Goal: Transaction & Acquisition: Purchase product/service

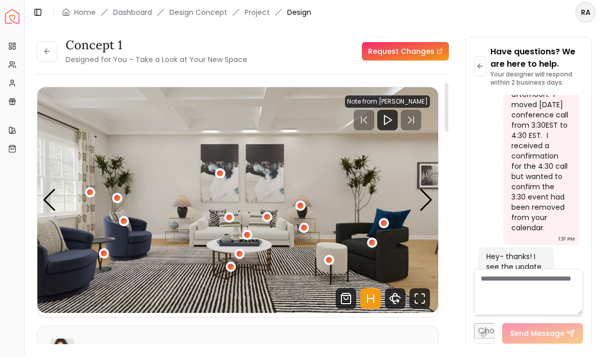
click at [120, 17] on link "Dashboard" at bounding box center [132, 12] width 39 height 10
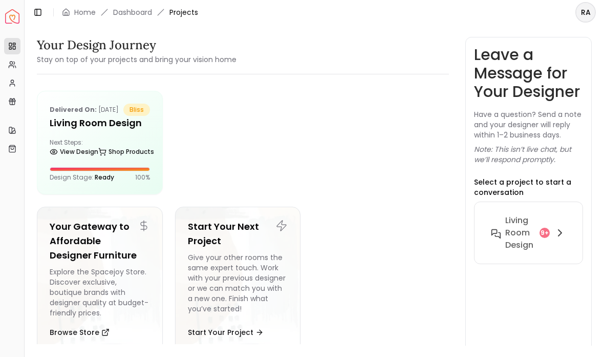
click at [100, 158] on link "Shop Products" at bounding box center [126, 151] width 56 height 14
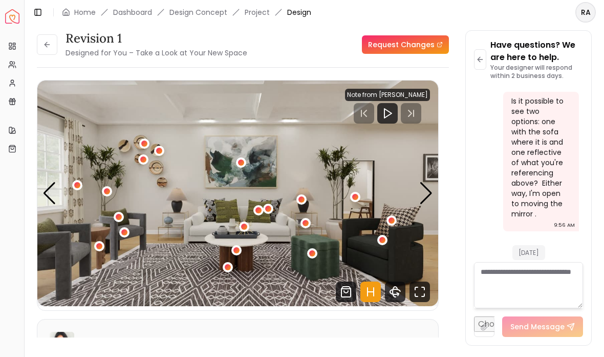
scroll to position [3687, 0]
click at [426, 182] on div "Next slide" at bounding box center [427, 193] width 14 height 23
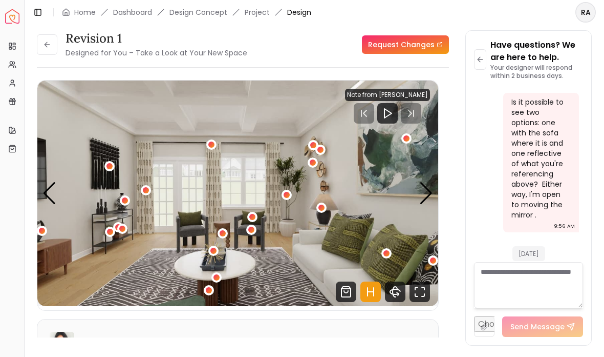
click at [430, 182] on div "Next slide" at bounding box center [427, 193] width 14 height 23
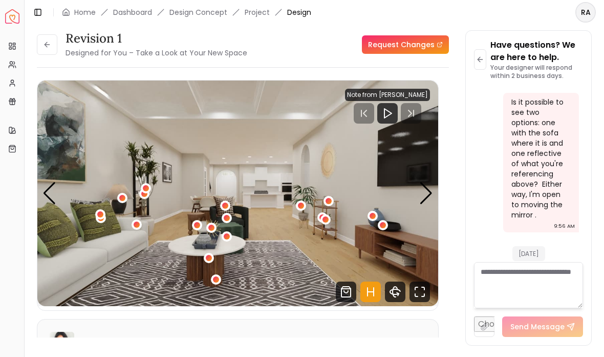
click at [426, 182] on div "Next slide" at bounding box center [427, 193] width 14 height 23
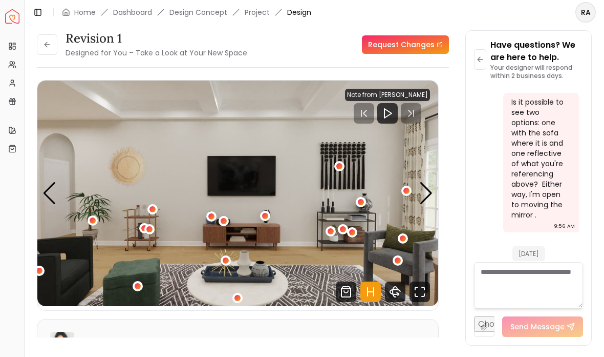
click at [434, 161] on img "4 / 5" at bounding box center [237, 192] width 401 height 225
click at [424, 182] on div "Next slide" at bounding box center [427, 193] width 14 height 23
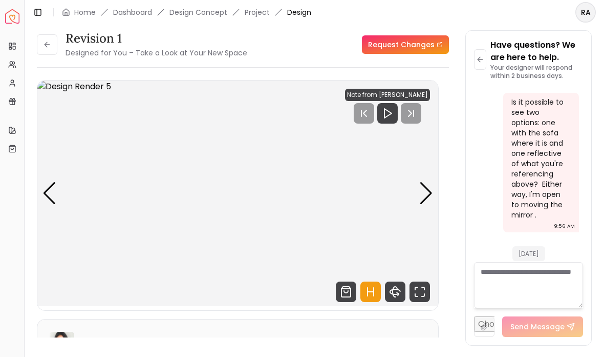
click at [50, 182] on div "Previous slide" at bounding box center [50, 193] width 14 height 23
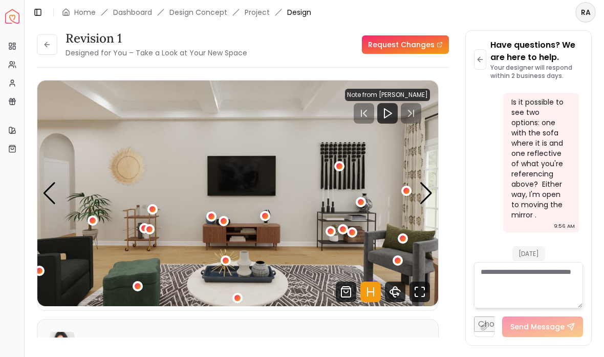
click at [55, 182] on div "Previous slide" at bounding box center [50, 193] width 14 height 23
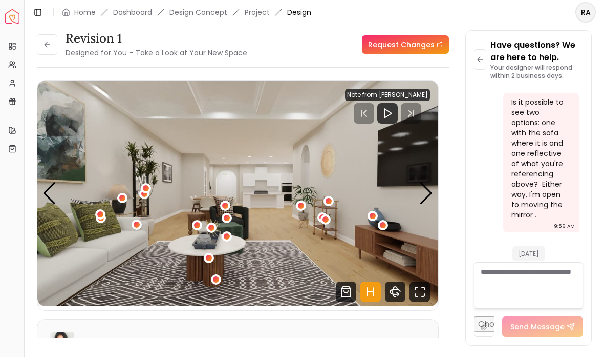
click at [437, 147] on img "3 / 5" at bounding box center [237, 192] width 401 height 225
click at [430, 182] on div "Next slide" at bounding box center [427, 193] width 14 height 23
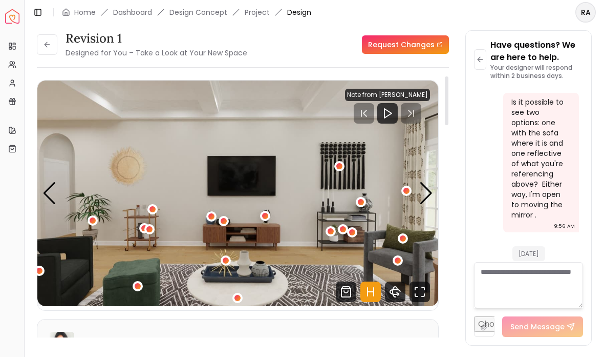
click at [429, 182] on div "Next slide" at bounding box center [427, 193] width 14 height 23
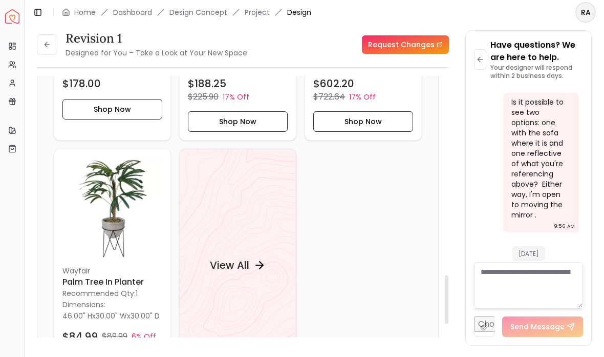
scroll to position [1236, 0]
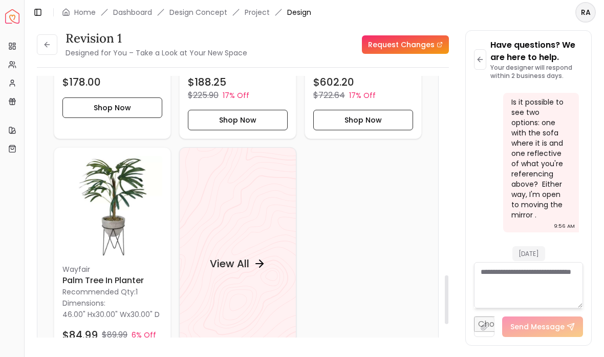
click at [237, 256] on h4 "View All" at bounding box center [229, 263] width 39 height 14
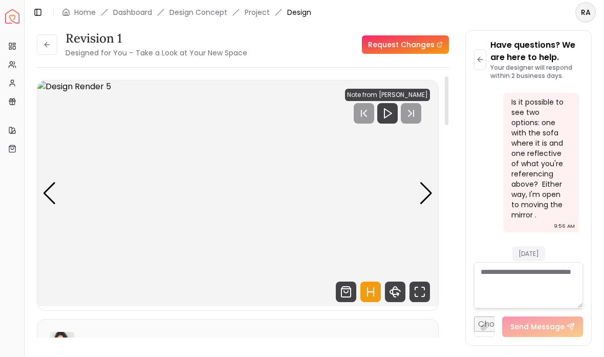
scroll to position [0, 0]
click at [50, 34] on button at bounding box center [47, 44] width 20 height 20
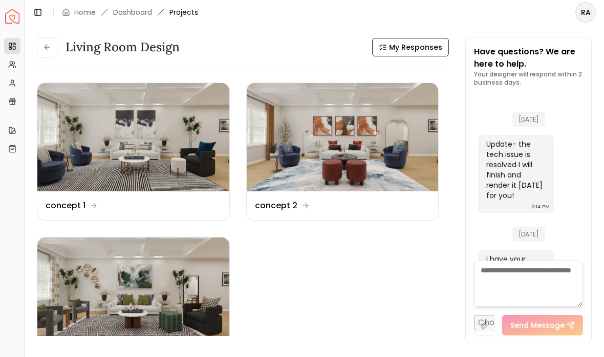
scroll to position [4236, 0]
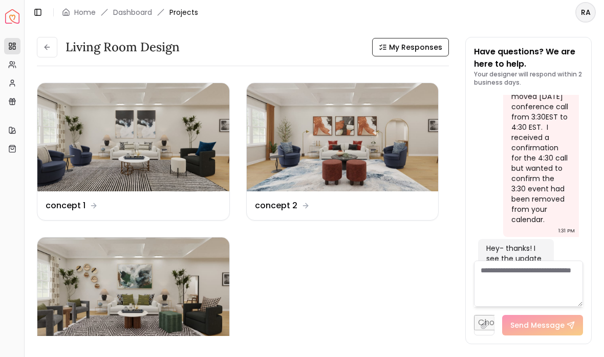
click at [138, 157] on img at bounding box center [133, 137] width 192 height 108
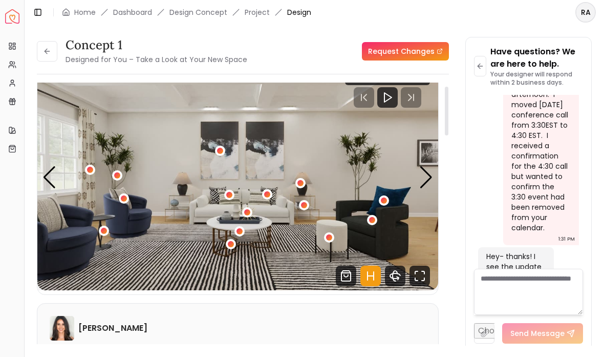
scroll to position [24, 0]
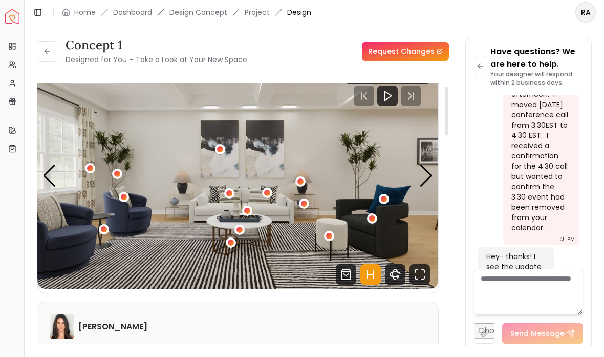
click at [240, 234] on div "1 / 5" at bounding box center [240, 229] width 10 height 10
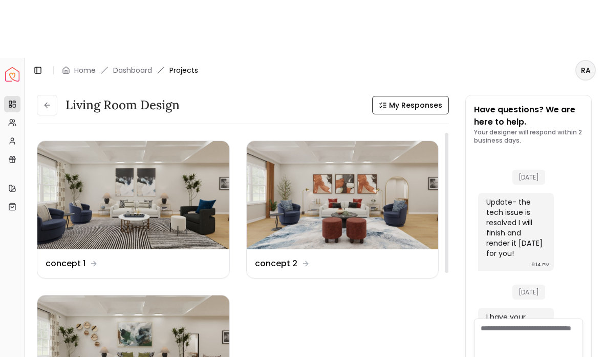
scroll to position [4236, 0]
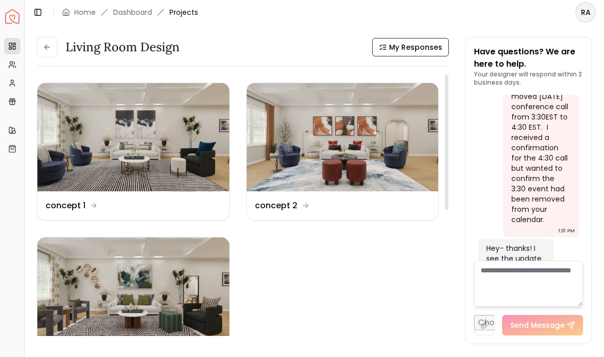
click at [157, 300] on img at bounding box center [133, 291] width 192 height 108
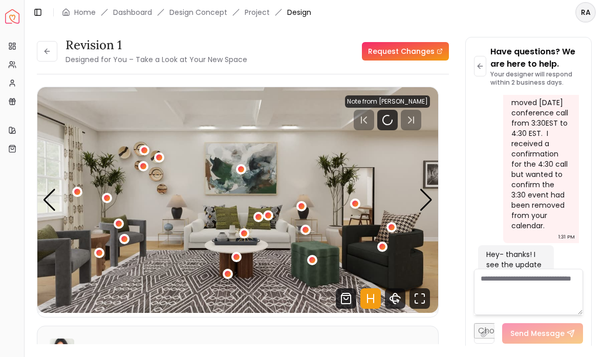
scroll to position [4228, 0]
click at [238, 259] on div "1 / 5" at bounding box center [237, 257] width 6 height 6
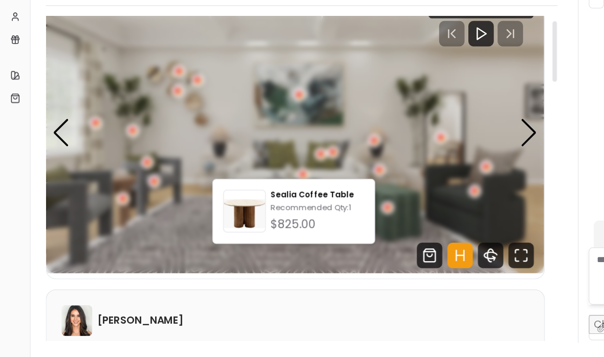
scroll to position [23, 0]
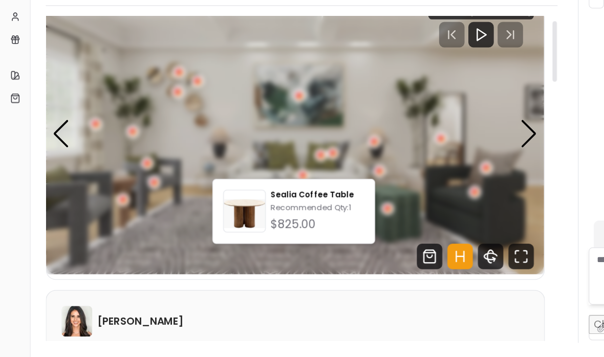
click at [231, 129] on img "1 / 5" at bounding box center [237, 177] width 401 height 225
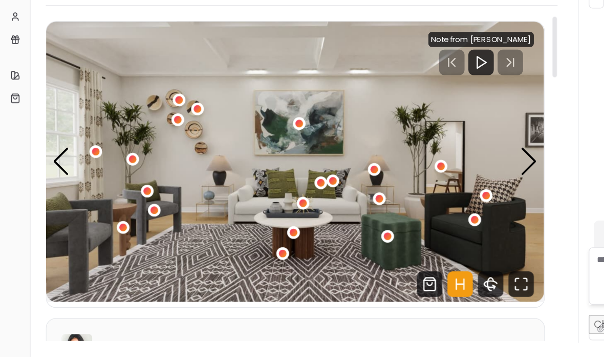
scroll to position [0, 0]
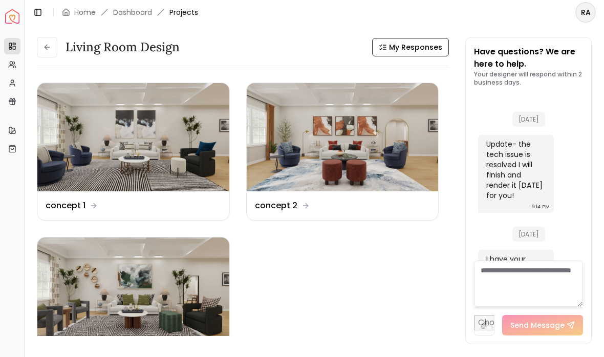
scroll to position [4236, 0]
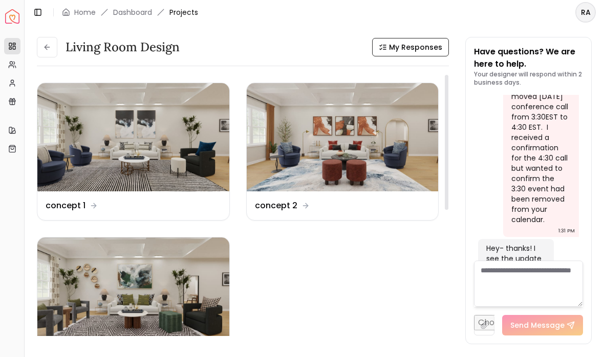
click at [362, 150] on img at bounding box center [343, 137] width 192 height 108
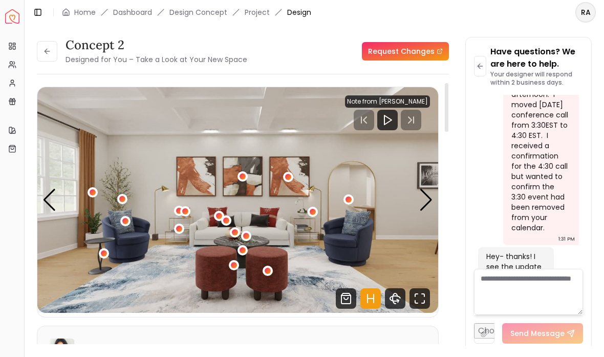
scroll to position [20, 0]
click at [422, 189] on div "Next slide" at bounding box center [427, 200] width 14 height 23
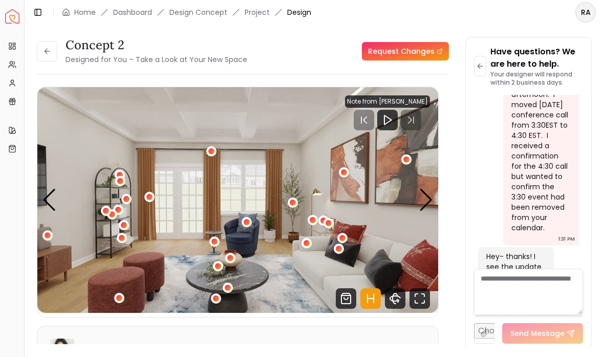
click at [424, 189] on div "Next slide" at bounding box center [427, 200] width 14 height 23
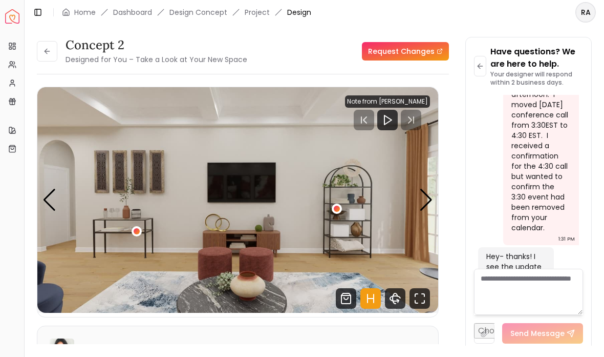
click at [427, 189] on div "Next slide" at bounding box center [427, 200] width 14 height 23
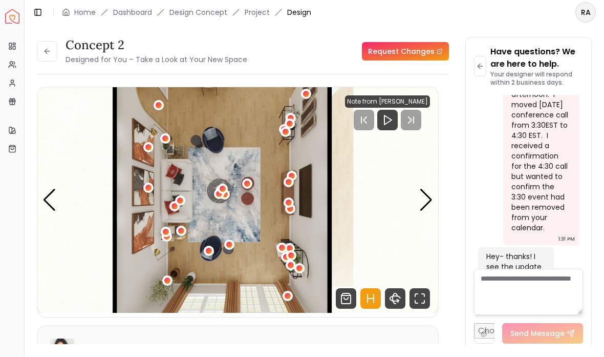
click at [430, 189] on div "Next slide" at bounding box center [427, 200] width 14 height 23
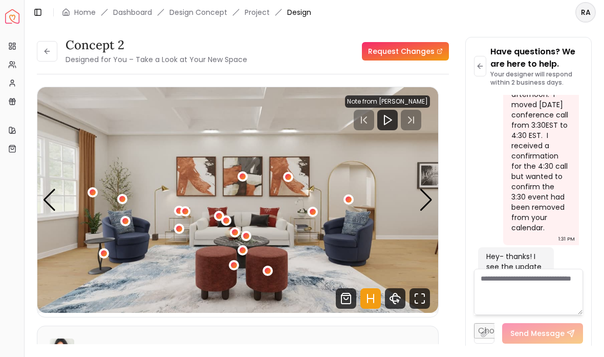
click at [427, 189] on div "Next slide" at bounding box center [427, 200] width 14 height 23
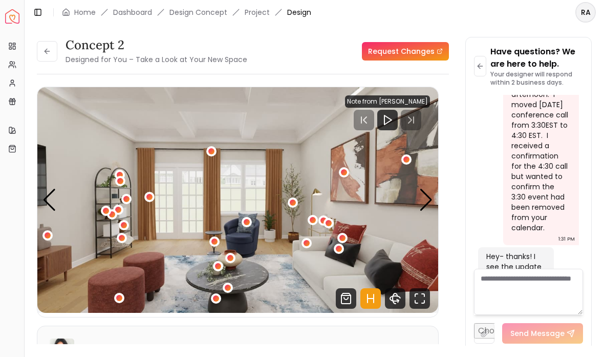
click at [432, 189] on div "Next slide" at bounding box center [427, 200] width 14 height 23
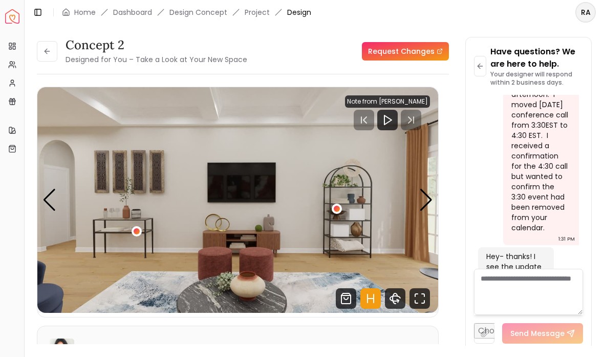
click at [425, 189] on div "Next slide" at bounding box center [427, 200] width 14 height 23
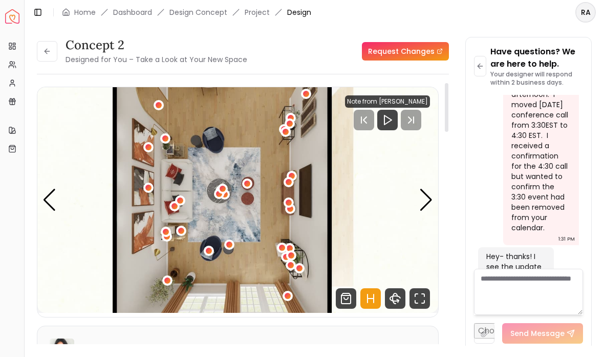
click at [426, 189] on div "Next slide" at bounding box center [427, 200] width 14 height 23
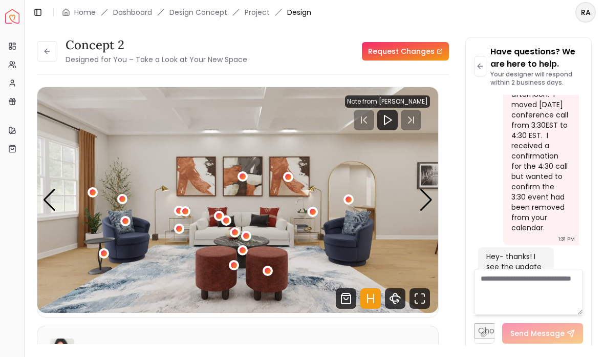
click at [422, 189] on div "Next slide" at bounding box center [427, 200] width 14 height 23
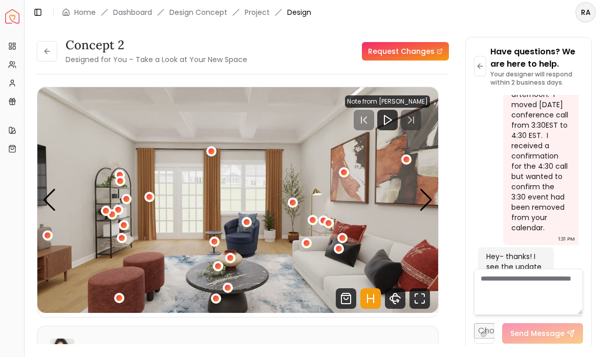
click at [428, 189] on div "Next slide" at bounding box center [427, 200] width 14 height 23
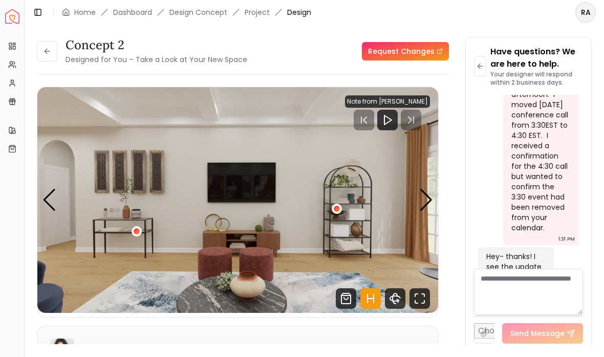
click at [43, 41] on button at bounding box center [47, 51] width 20 height 20
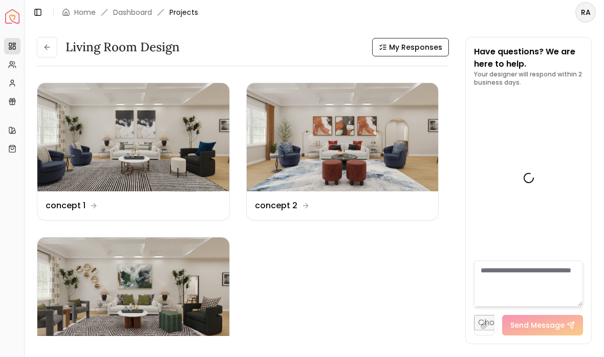
scroll to position [4236, 0]
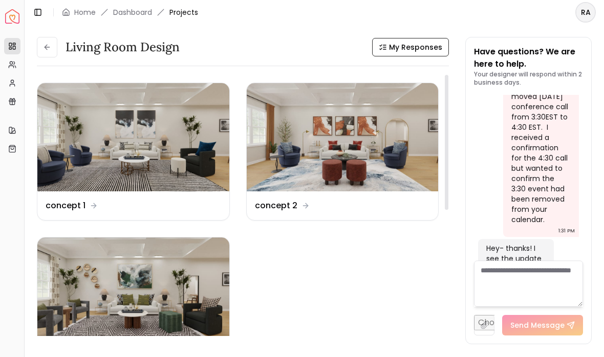
click at [184, 299] on img at bounding box center [133, 291] width 192 height 108
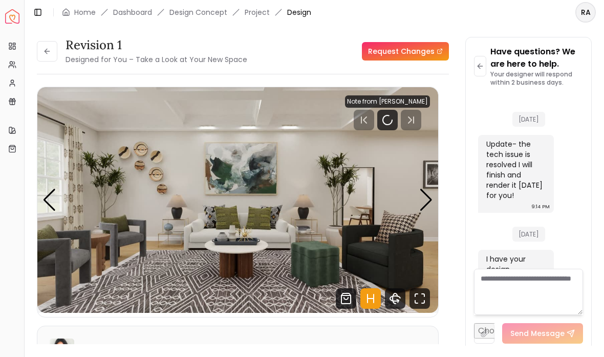
scroll to position [4228, 0]
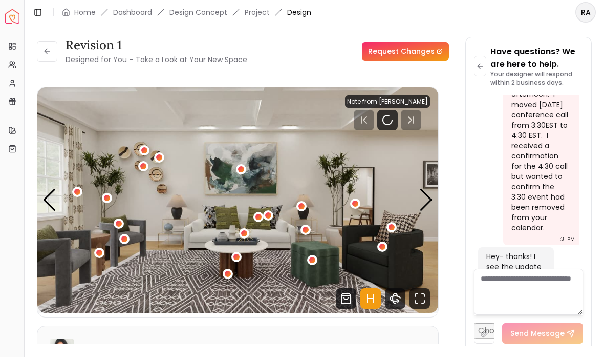
click at [239, 176] on img "1 / 5" at bounding box center [237, 199] width 401 height 225
click at [239, 169] on div "1 / 5" at bounding box center [241, 169] width 6 height 6
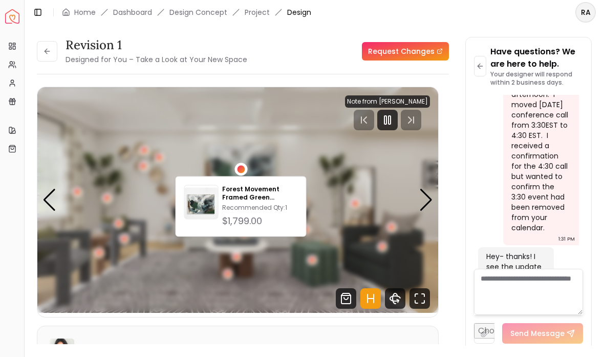
click at [392, 112] on div at bounding box center [388, 120] width 20 height 20
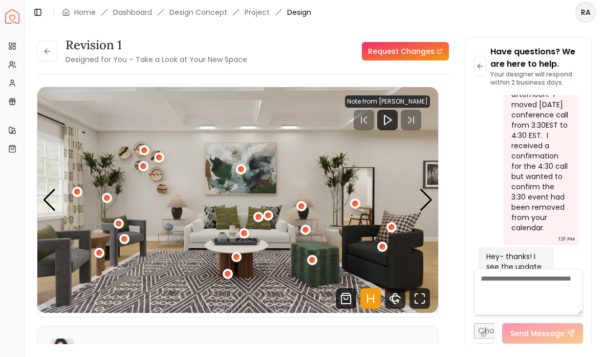
click at [302, 200] on img "1 / 5" at bounding box center [237, 199] width 401 height 225
click at [305, 210] on div "1 / 5" at bounding box center [302, 206] width 10 height 10
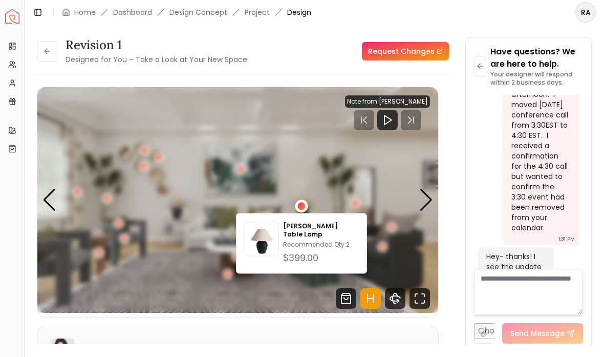
click at [307, 251] on div "$399.00" at bounding box center [320, 258] width 75 height 14
click at [301, 200] on div "1 / 5" at bounding box center [302, 205] width 13 height 13
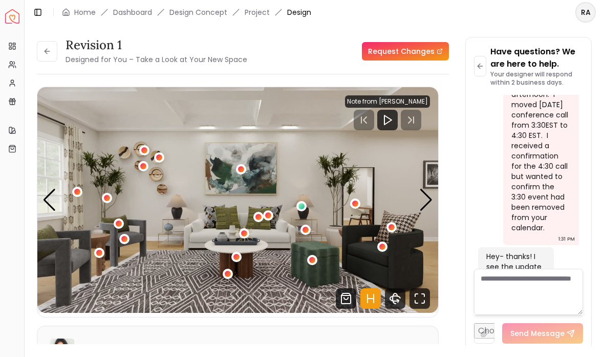
click at [383, 246] on div "1 / 5" at bounding box center [383, 246] width 6 height 6
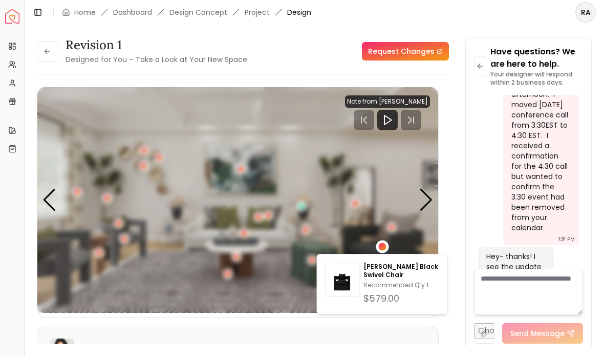
click at [387, 285] on p "Recommended Qty: 1" at bounding box center [401, 285] width 75 height 8
